Goal: Information Seeking & Learning: Find contact information

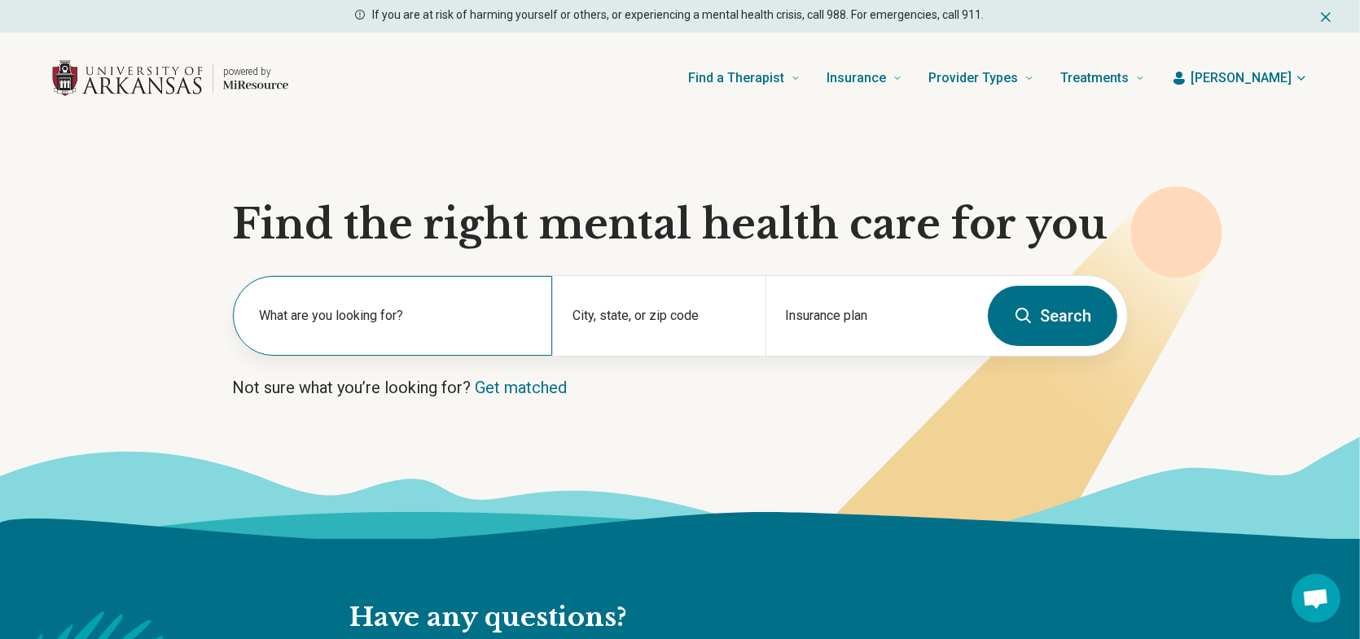
click at [413, 310] on label "What are you looking for?" at bounding box center [396, 316] width 274 height 20
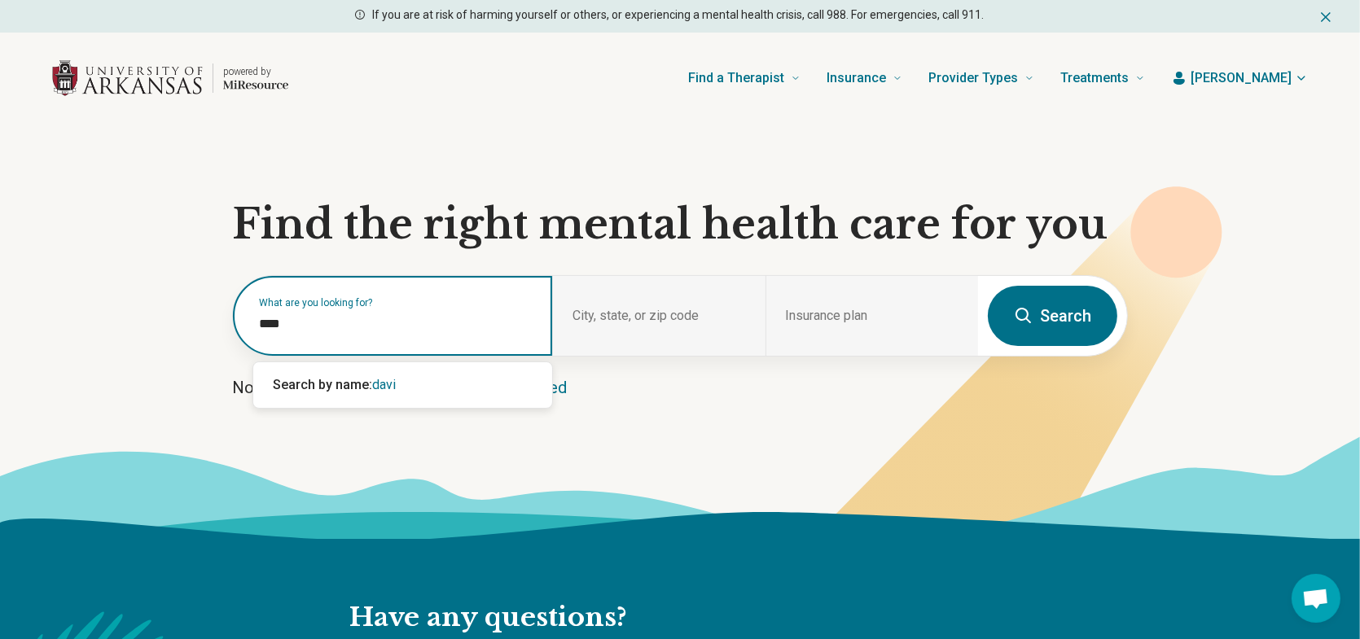
type input "*****"
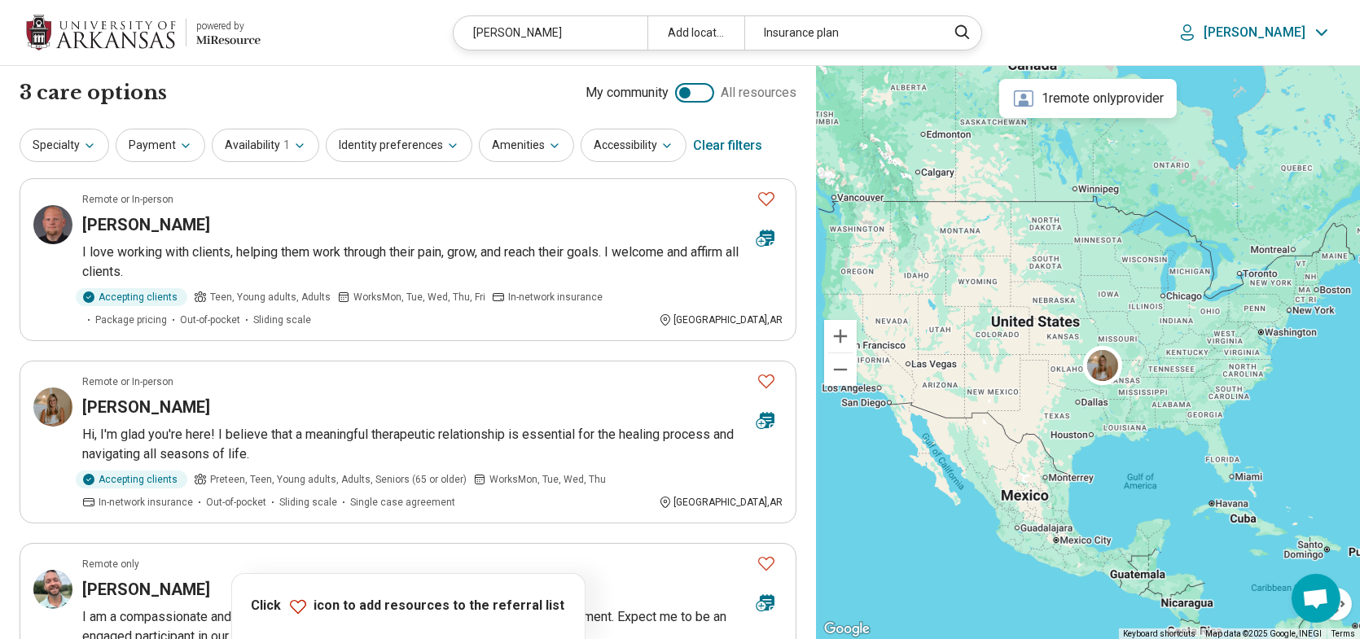
click at [250, 256] on p "I love working with clients, helping them work through their pain, grow, and re…" at bounding box center [432, 262] width 701 height 39
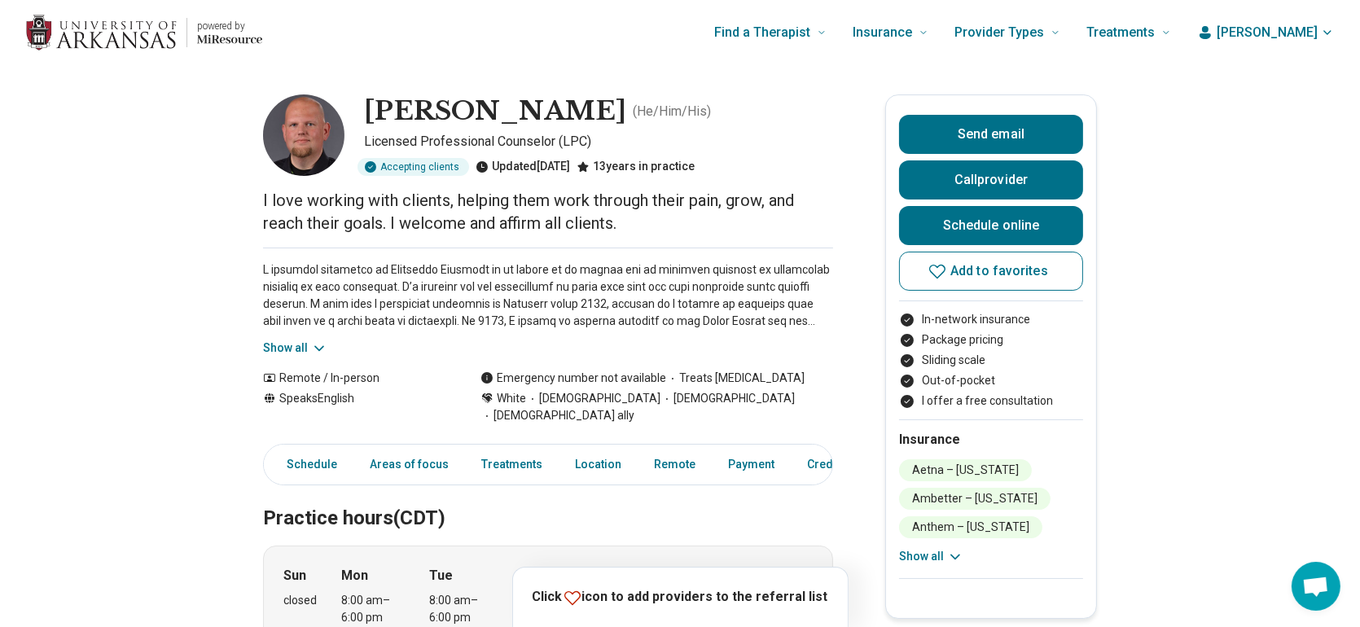
click at [282, 346] on button "Show all" at bounding box center [295, 348] width 64 height 17
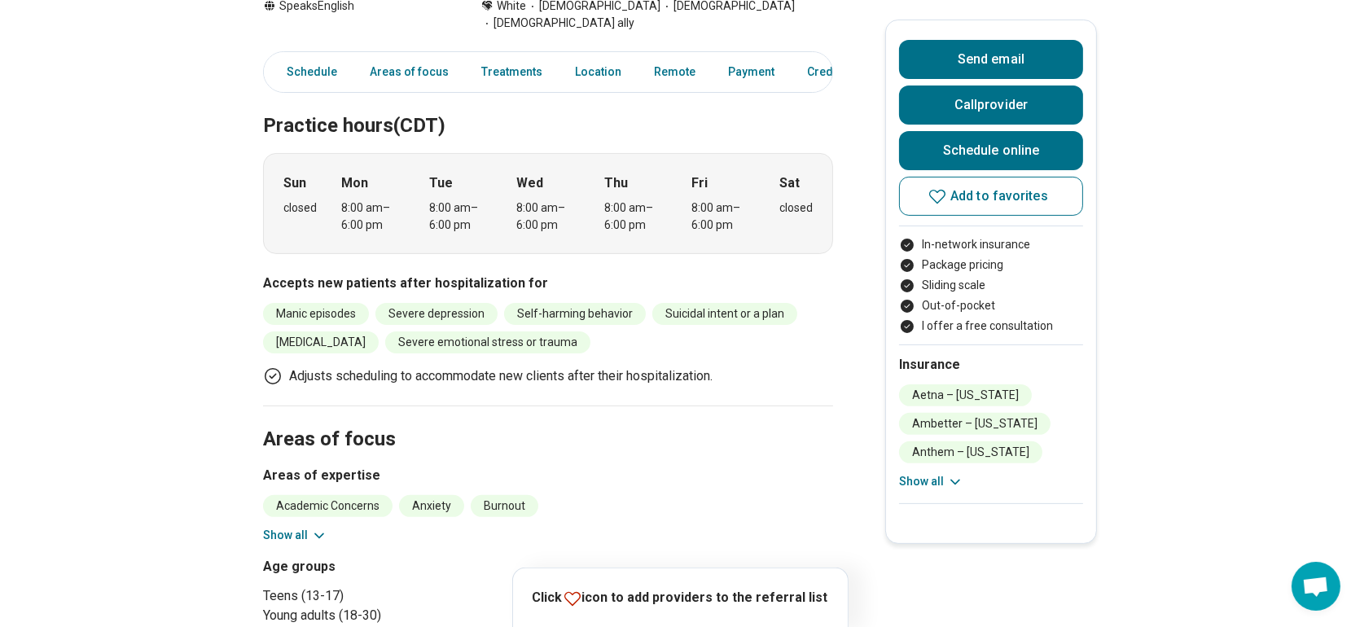
scroll to position [570, 0]
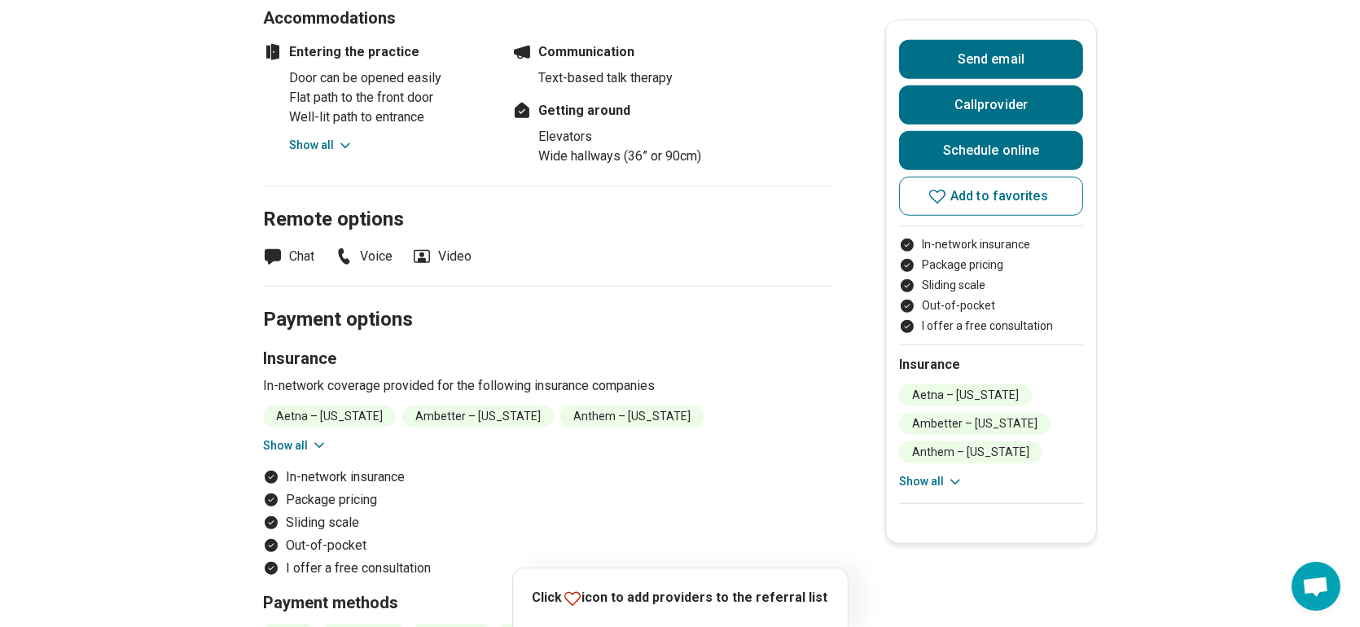
scroll to position [1629, 0]
